Goal: Find specific page/section: Find specific page/section

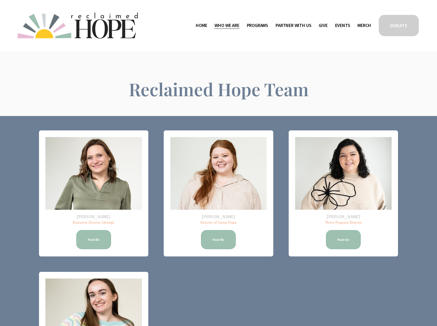
click at [0, 0] on span "Public Documents" at bounding box center [0, 0] width 0 height 0
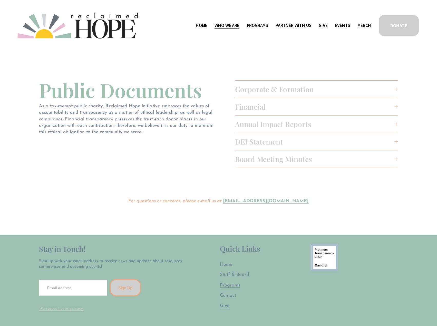
click at [272, 161] on span "Board Meeting Minutes" at bounding box center [315, 159] width 160 height 10
